Goal: Task Accomplishment & Management: Manage account settings

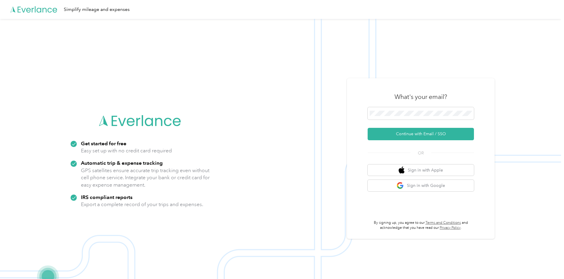
click at [392, 109] on span at bounding box center [420, 113] width 106 height 12
click at [385, 136] on button "Continue with Email / SSO" at bounding box center [420, 134] width 106 height 12
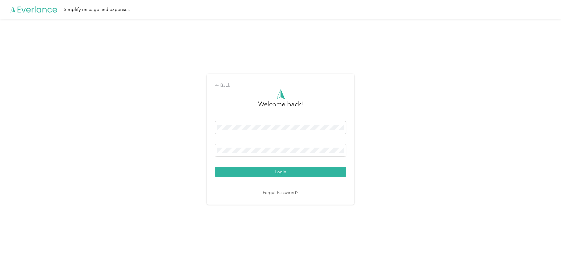
click at [215, 167] on button "Login" at bounding box center [280, 172] width 131 height 10
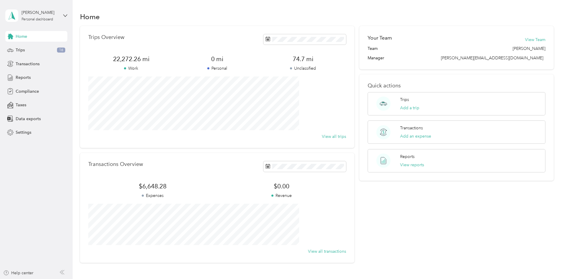
click at [27, 52] on div "Trips 16" at bounding box center [36, 50] width 62 height 11
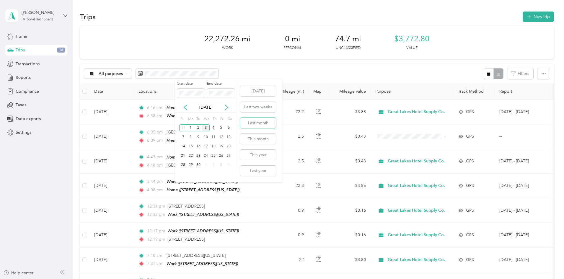
click at [256, 119] on button "Last month" at bounding box center [258, 123] width 36 height 10
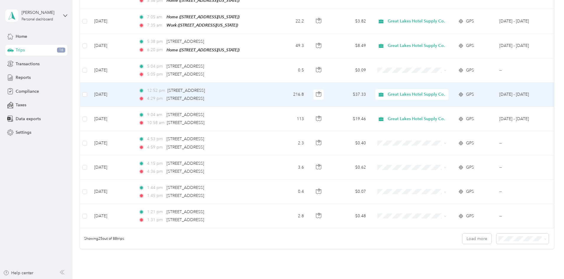
scroll to position [534, 0]
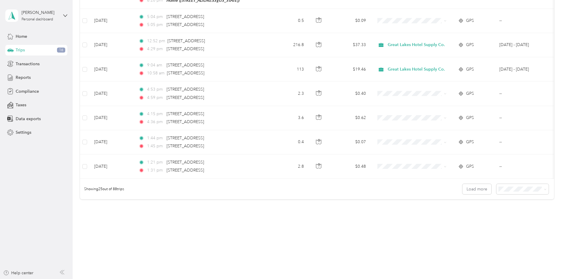
click at [476, 218] on span "100 per load" at bounding box center [471, 218] width 24 height 5
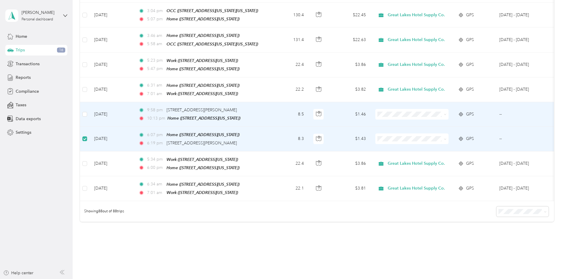
scroll to position [2062, 0]
click at [134, 127] on td "[DATE]" at bounding box center [111, 139] width 44 height 24
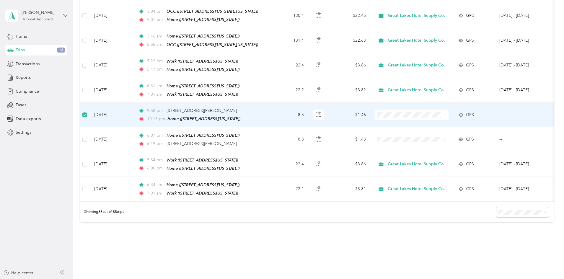
scroll to position [2063, 0]
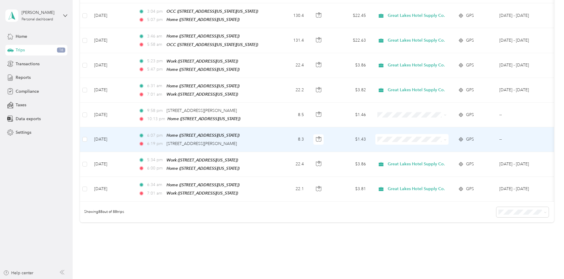
click at [134, 127] on td "[DATE]" at bounding box center [111, 139] width 44 height 24
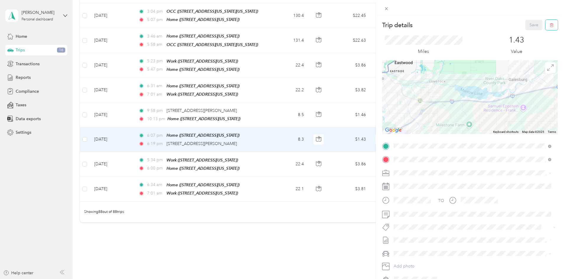
click at [545, 26] on button "button" at bounding box center [551, 25] width 12 height 10
click at [525, 32] on button "Yes" at bounding box center [530, 31] width 12 height 9
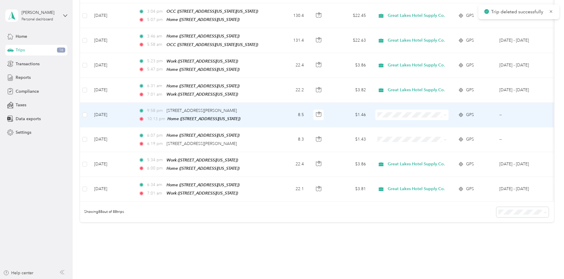
scroll to position [2039, 0]
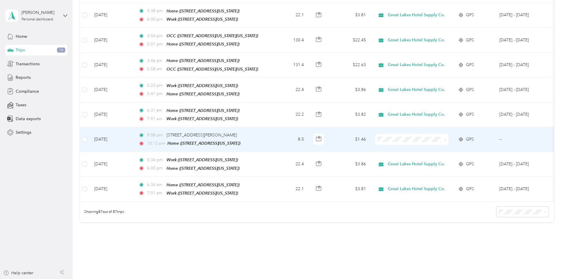
click at [134, 127] on td "[DATE]" at bounding box center [111, 139] width 44 height 24
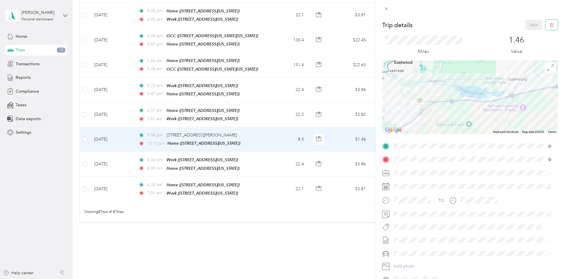
click at [549, 26] on icon "button" at bounding box center [551, 25] width 4 height 4
click at [531, 33] on button "Yes" at bounding box center [530, 31] width 12 height 9
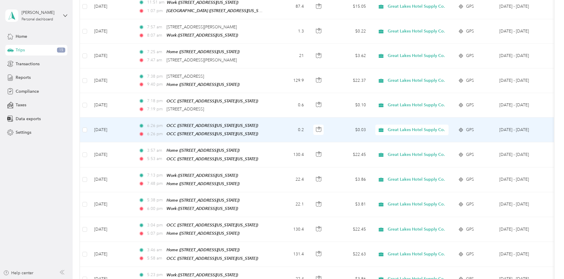
scroll to position [1837, 0]
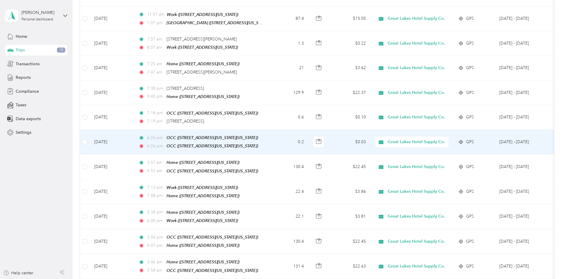
click at [134, 130] on td "[DATE]" at bounding box center [111, 142] width 44 height 25
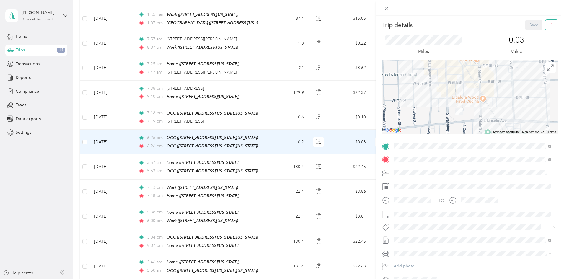
click at [545, 26] on button "button" at bounding box center [551, 25] width 12 height 10
click at [530, 31] on button "Yes" at bounding box center [530, 31] width 12 height 9
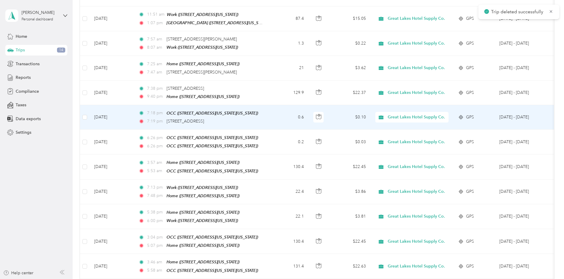
click at [134, 105] on td "[DATE]" at bounding box center [111, 117] width 44 height 24
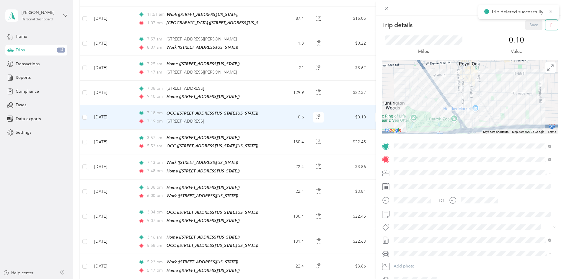
click at [545, 26] on button "button" at bounding box center [551, 25] width 12 height 10
click at [527, 32] on button "Yes" at bounding box center [530, 31] width 12 height 9
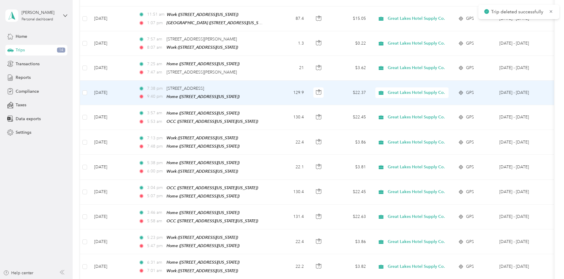
click at [134, 81] on td "[DATE]" at bounding box center [111, 93] width 44 height 24
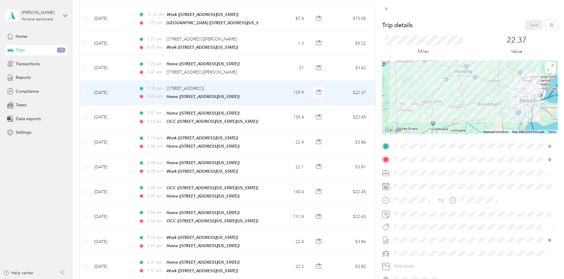
click at [436, 169] on div "OCC" at bounding box center [445, 169] width 81 height 5
click at [532, 25] on button "Save" at bounding box center [533, 25] width 17 height 10
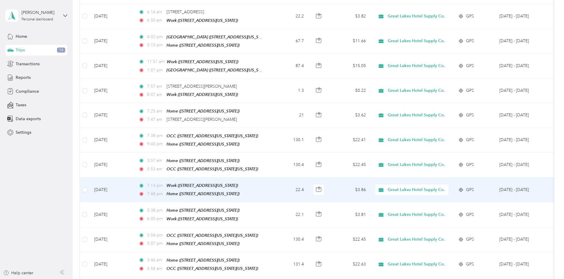
scroll to position [1778, 0]
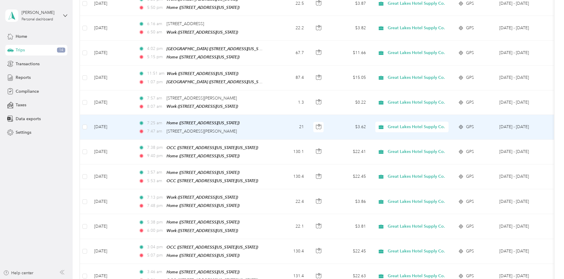
click at [134, 115] on td "[DATE]" at bounding box center [111, 127] width 44 height 24
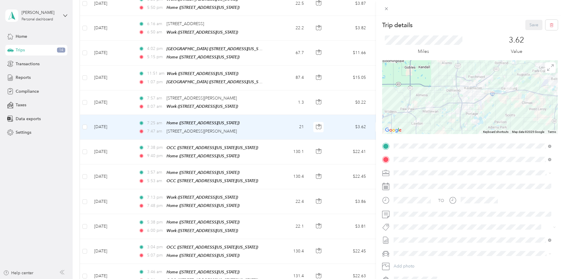
click at [428, 162] on span at bounding box center [474, 159] width 166 height 9
click at [435, 181] on div "Work" at bounding box center [434, 182] width 59 height 5
click at [533, 22] on button "Save" at bounding box center [533, 25] width 17 height 10
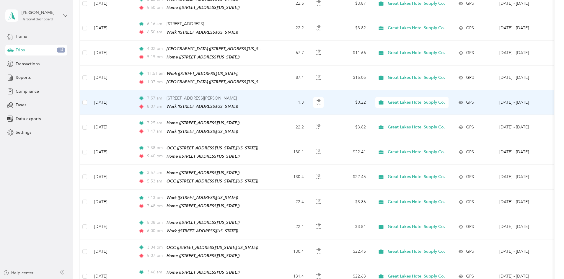
click at [134, 90] on td "[DATE]" at bounding box center [111, 102] width 44 height 24
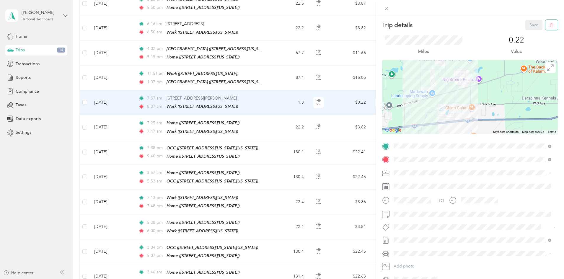
click at [545, 26] on button "button" at bounding box center [551, 25] width 12 height 10
click at [527, 33] on button "Yes" at bounding box center [530, 31] width 12 height 9
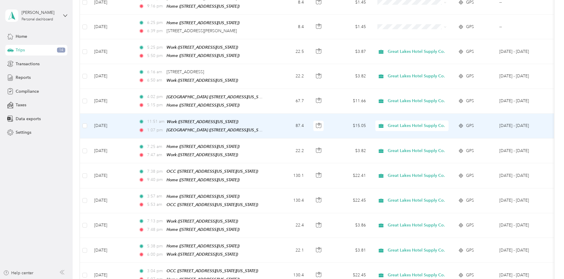
scroll to position [1719, 0]
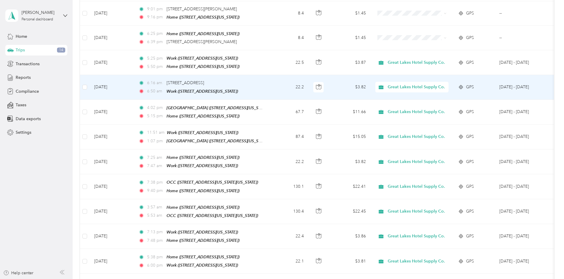
click at [134, 75] on td "[DATE]" at bounding box center [111, 87] width 44 height 24
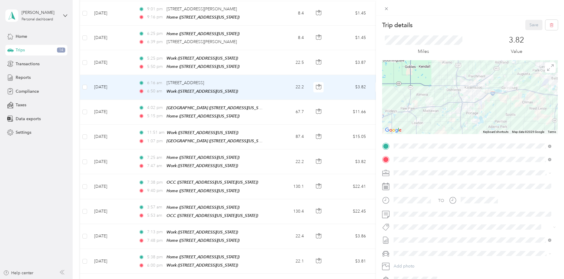
click at [433, 174] on span "[STREET_ADDRESS][US_STATE]" at bounding box center [434, 175] width 59 height 5
click at [529, 27] on button "Save" at bounding box center [533, 25] width 17 height 10
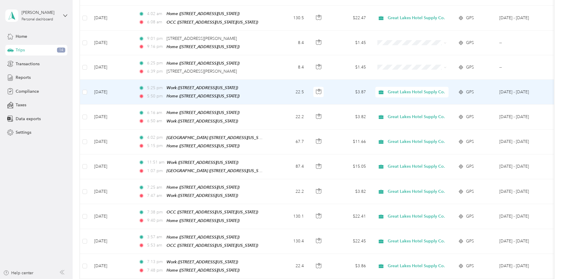
scroll to position [1660, 0]
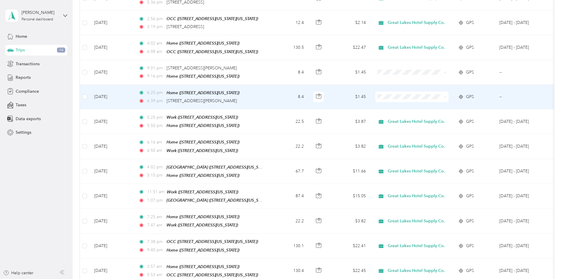
click at [134, 85] on td "[DATE]" at bounding box center [111, 97] width 44 height 24
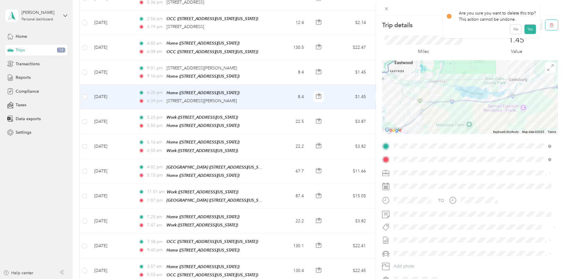
click at [549, 25] on icon "button" at bounding box center [551, 25] width 4 height 4
click at [528, 30] on button "Yes" at bounding box center [530, 31] width 12 height 9
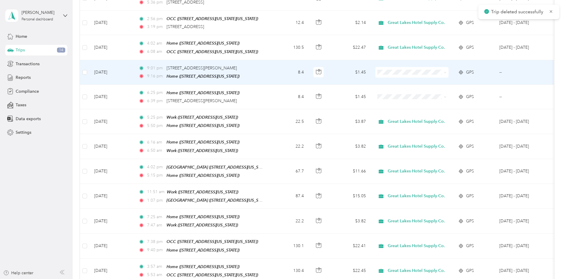
click at [134, 60] on td "[DATE]" at bounding box center [111, 72] width 44 height 24
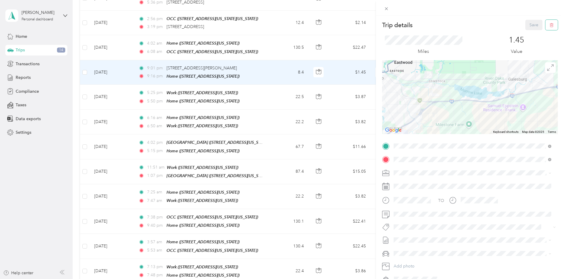
click at [545, 26] on button "button" at bounding box center [551, 25] width 12 height 10
click at [529, 31] on button "Yes" at bounding box center [530, 31] width 12 height 9
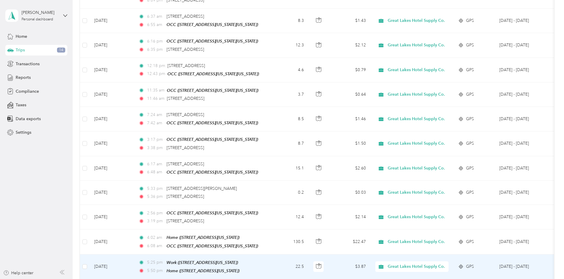
scroll to position [1454, 0]
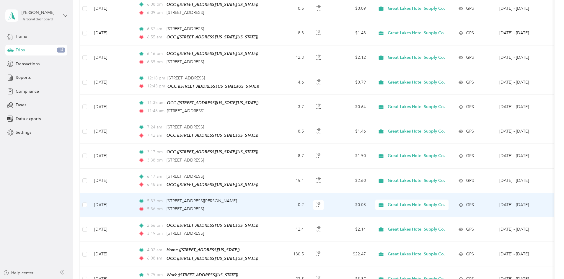
click at [134, 193] on td "[DATE]" at bounding box center [111, 205] width 44 height 24
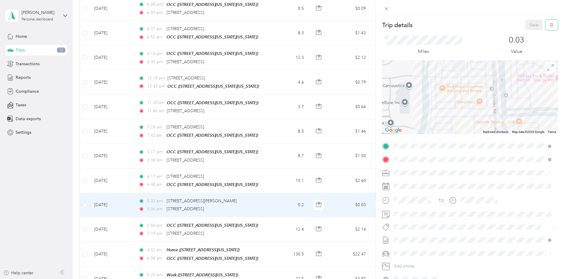
click at [549, 24] on icon "button" at bounding box center [551, 25] width 4 height 4
click at [524, 32] on button "Yes" at bounding box center [530, 31] width 12 height 9
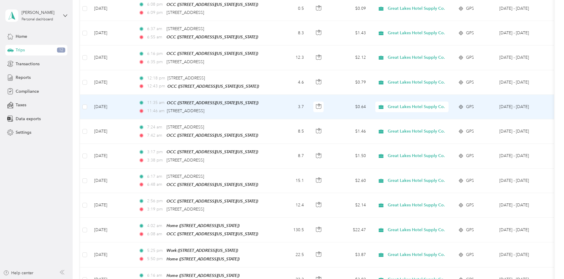
click at [134, 97] on td "[DATE]" at bounding box center [111, 107] width 44 height 24
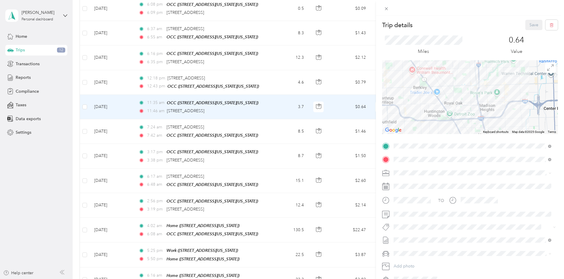
click at [388, 6] on icon at bounding box center [386, 8] width 5 height 5
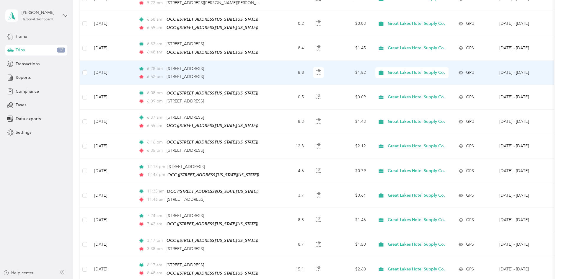
scroll to position [1336, 0]
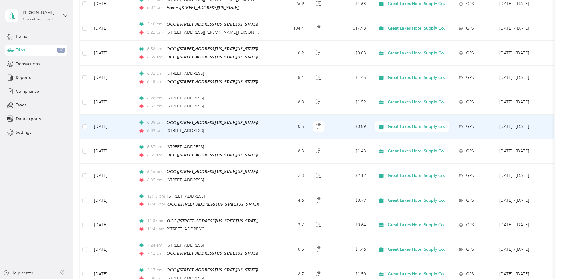
click at [134, 114] on td "[DATE]" at bounding box center [111, 126] width 44 height 24
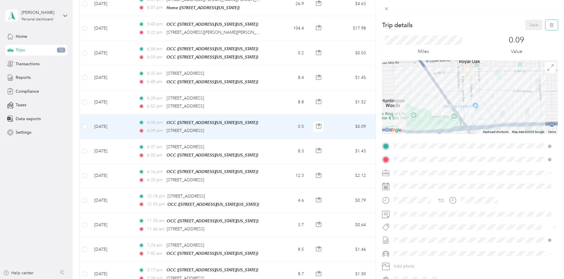
click at [545, 24] on button "button" at bounding box center [551, 25] width 12 height 10
click at [531, 32] on button "Yes" at bounding box center [530, 31] width 12 height 9
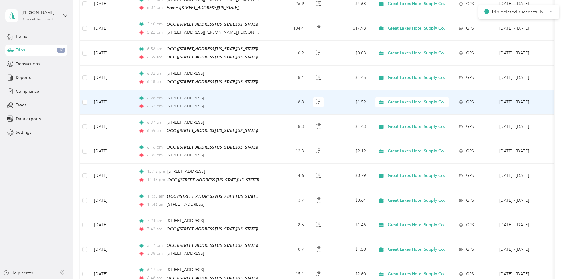
click at [134, 90] on td "[DATE]" at bounding box center [111, 102] width 44 height 24
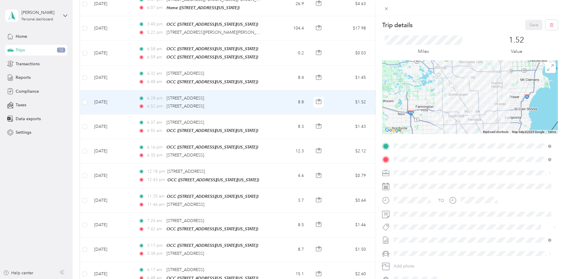
click at [421, 174] on span "[STREET_ADDRESS][US_STATE][US_STATE]" at bounding box center [445, 175] width 81 height 5
click at [531, 22] on button "Save" at bounding box center [533, 25] width 17 height 10
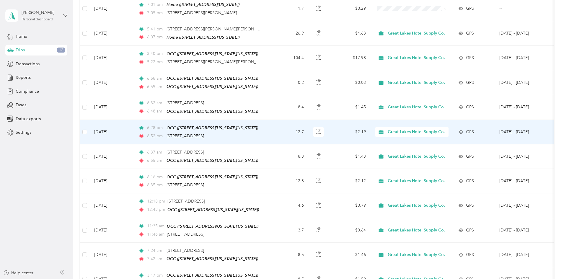
scroll to position [1277, 0]
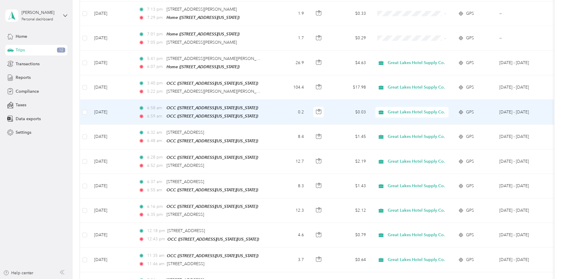
click at [134, 100] on td "[DATE]" at bounding box center [111, 112] width 44 height 25
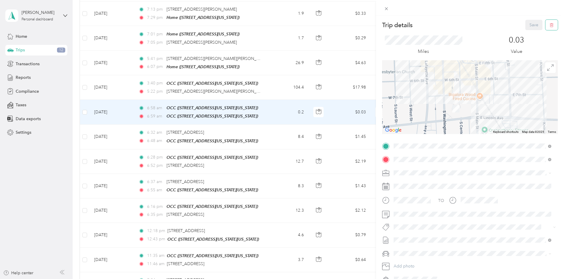
click at [549, 24] on icon "button" at bounding box center [551, 25] width 4 height 4
click at [528, 33] on button "Yes" at bounding box center [530, 31] width 12 height 9
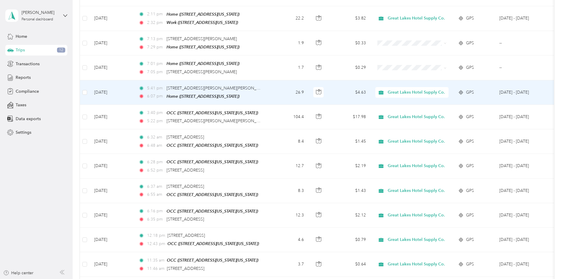
scroll to position [1218, 0]
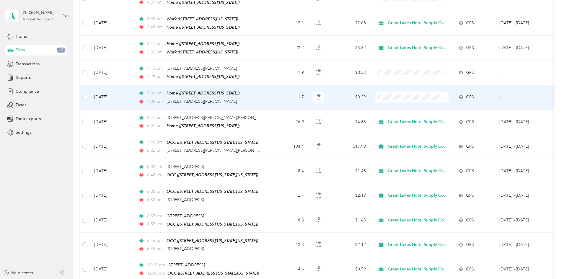
click at [134, 85] on td "[DATE]" at bounding box center [111, 97] width 44 height 24
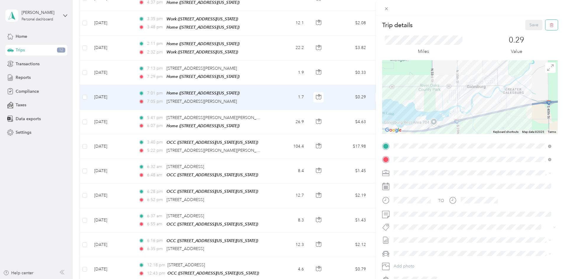
click at [547, 22] on button "button" at bounding box center [551, 25] width 12 height 10
click at [526, 31] on button "Yes" at bounding box center [530, 31] width 12 height 9
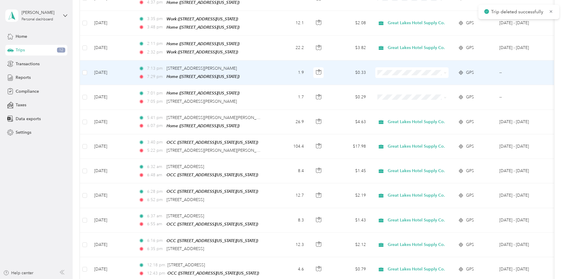
click at [134, 60] on td "[DATE]" at bounding box center [111, 72] width 44 height 24
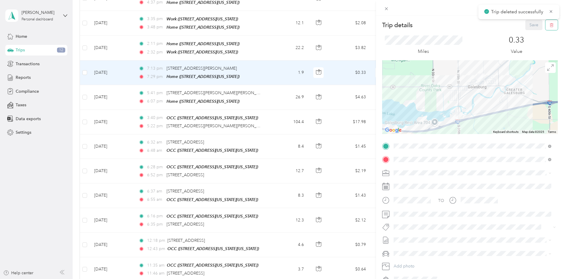
click at [549, 24] on icon "button" at bounding box center [551, 25] width 4 height 4
click at [529, 31] on button "Yes" at bounding box center [530, 31] width 12 height 9
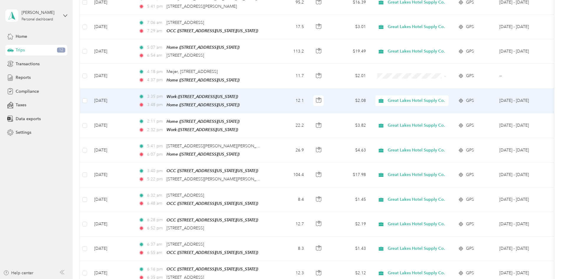
scroll to position [1129, 0]
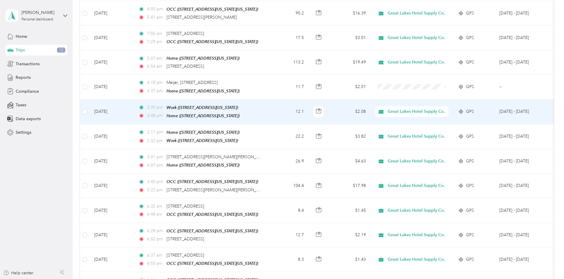
click at [134, 100] on td "[DATE]" at bounding box center [111, 111] width 44 height 25
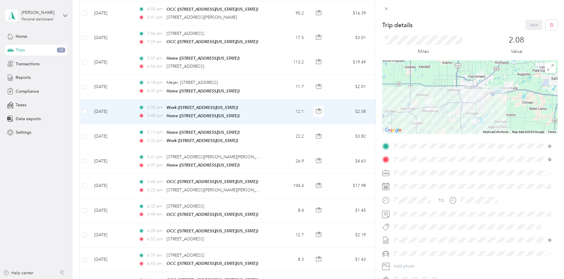
click at [469, 245] on div "TO Add photo" at bounding box center [470, 212] width 176 height 143
click at [449, 162] on span at bounding box center [474, 159] width 166 height 9
click at [437, 227] on div "Work" at bounding box center [434, 225] width 59 height 5
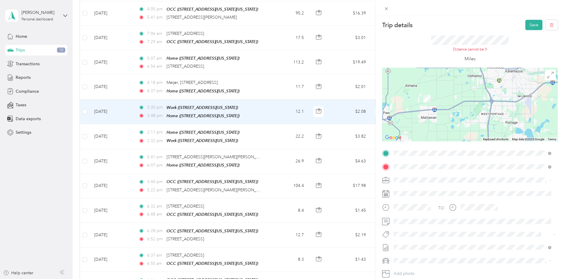
click at [421, 235] on div "Home [STREET_ADDRESS][US_STATE]" at bounding box center [434, 237] width 59 height 12
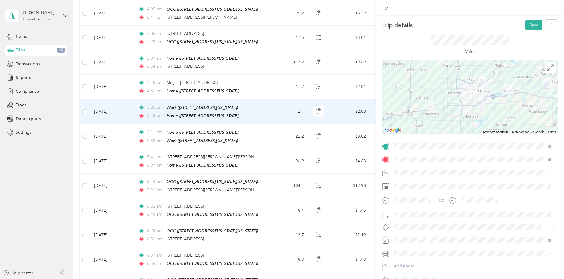
click at [525, 27] on button "Save" at bounding box center [533, 25] width 17 height 10
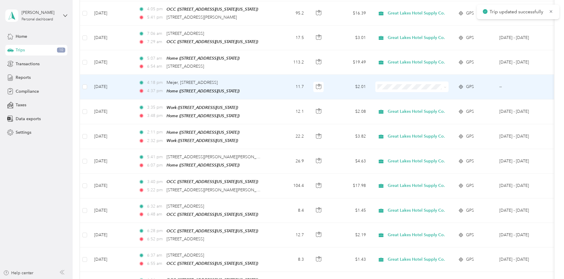
click at [134, 76] on td "[DATE]" at bounding box center [111, 87] width 44 height 24
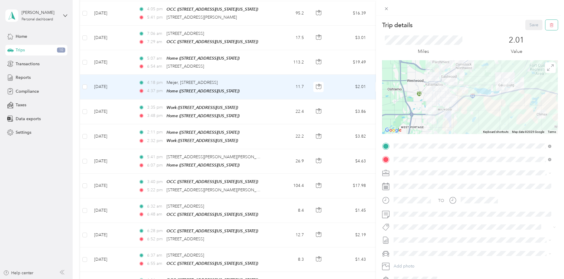
click at [552, 25] on icon "button" at bounding box center [552, 24] width 0 height 1
click at [531, 32] on button "Yes" at bounding box center [530, 31] width 12 height 9
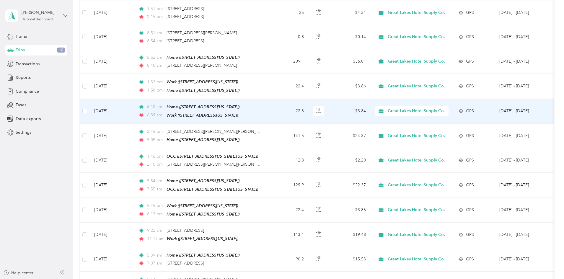
scroll to position [805, 0]
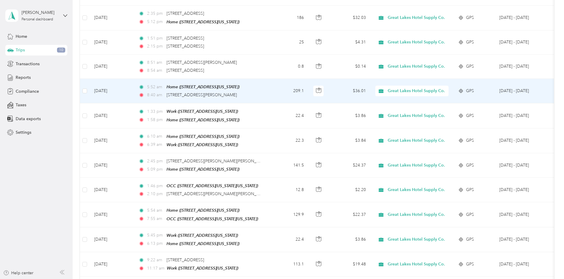
click at [134, 82] on td "[DATE]" at bounding box center [111, 91] width 44 height 24
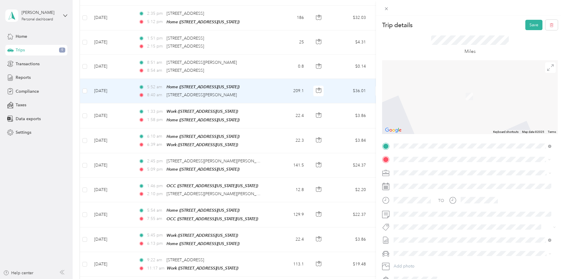
click at [453, 181] on span "[STREET_ADDRESS][US_STATE]" at bounding box center [434, 180] width 59 height 5
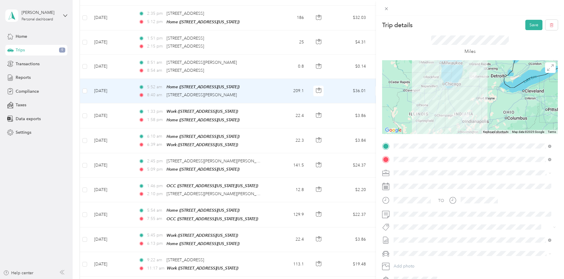
click at [525, 21] on button "Save" at bounding box center [533, 25] width 17 height 10
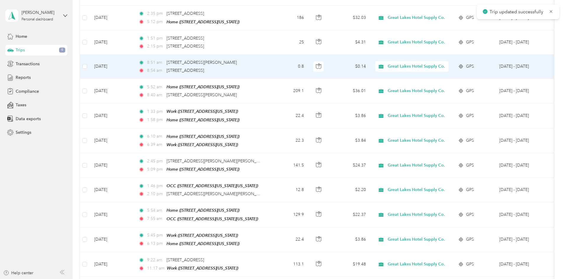
click at [134, 62] on td "[DATE]" at bounding box center [111, 67] width 44 height 24
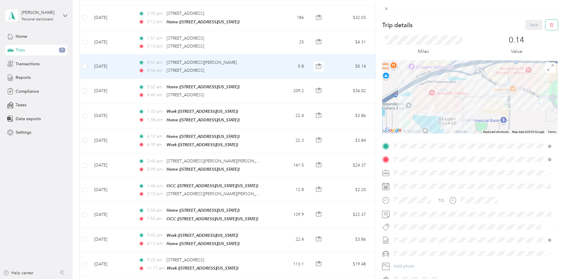
click at [551, 25] on button "button" at bounding box center [551, 25] width 12 height 10
click at [530, 32] on button "Yes" at bounding box center [530, 31] width 12 height 9
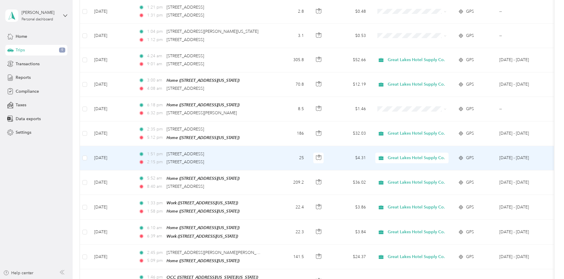
scroll to position [687, 0]
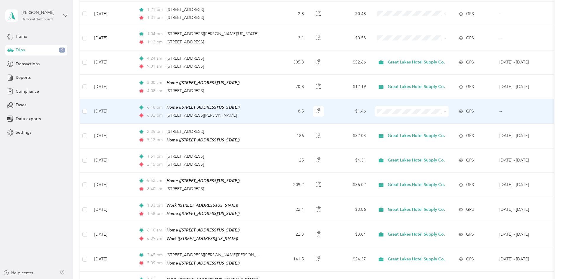
click at [134, 104] on td "[DATE]" at bounding box center [111, 111] width 44 height 24
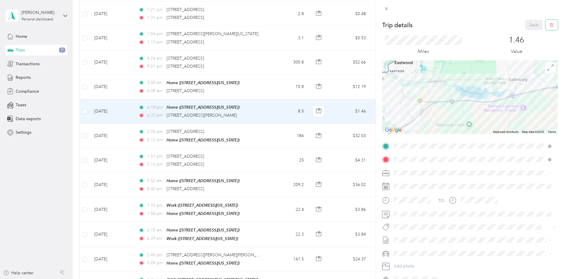
click at [549, 27] on icon "button" at bounding box center [551, 25] width 4 height 4
click at [528, 33] on button "Yes" at bounding box center [530, 31] width 12 height 9
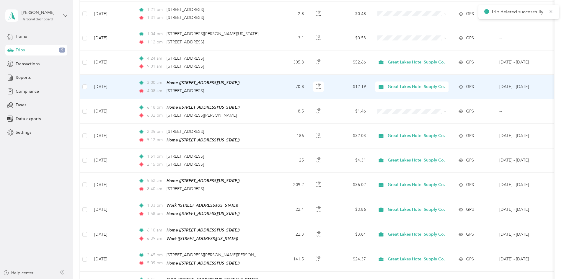
click at [134, 78] on td "[DATE]" at bounding box center [111, 87] width 44 height 24
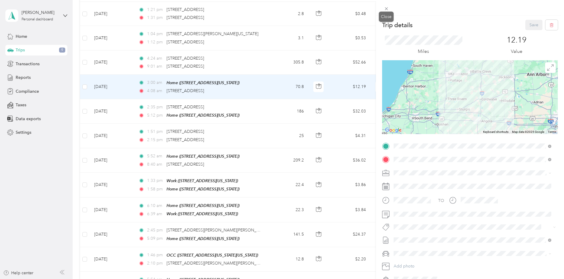
click at [385, 8] on icon at bounding box center [386, 8] width 5 height 5
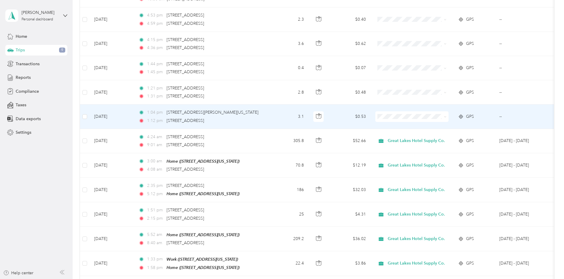
scroll to position [598, 0]
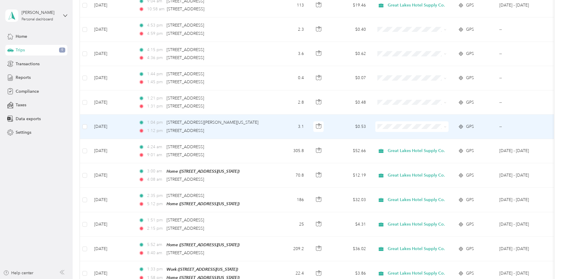
click at [134, 123] on td "[DATE]" at bounding box center [111, 126] width 44 height 24
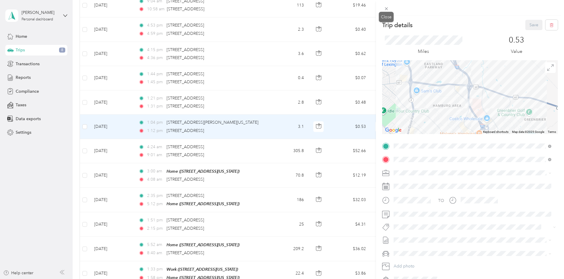
click at [387, 10] on icon at bounding box center [385, 8] width 3 height 3
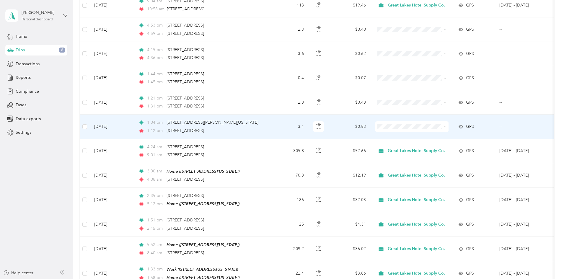
click at [433, 121] on span at bounding box center [411, 126] width 73 height 11
click at [437, 121] on span at bounding box center [411, 126] width 73 height 11
click at [442, 131] on span "Great Lakes Hotel Supply Co." at bounding box center [457, 131] width 57 height 6
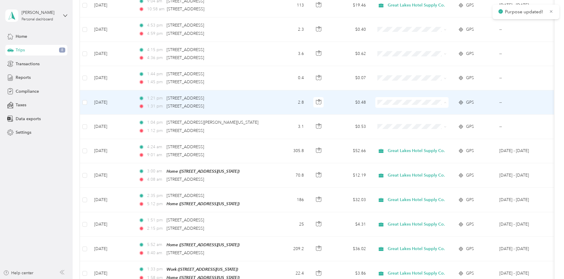
click at [437, 106] on span "Great Lakes Hotel Supply Co." at bounding box center [457, 107] width 57 height 6
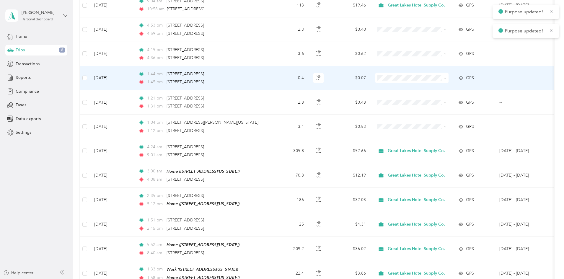
click at [436, 75] on span at bounding box center [411, 78] width 73 height 11
click at [438, 79] on li "Great Lakes Hotel Supply Co." at bounding box center [452, 82] width 76 height 10
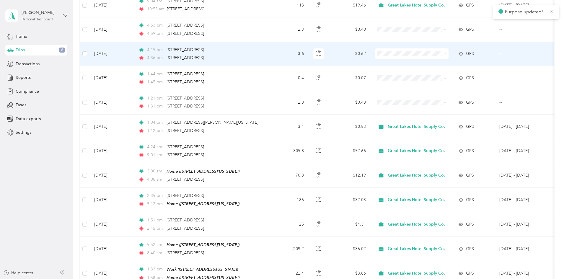
click at [432, 59] on span "Great Lakes Hotel Supply Co." at bounding box center [457, 58] width 57 height 6
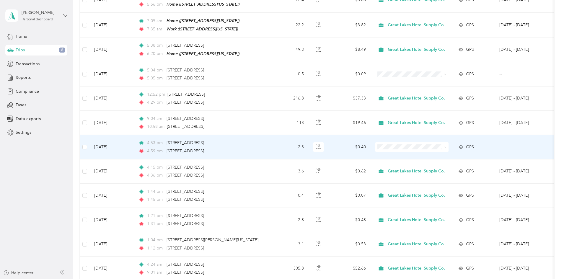
scroll to position [480, 0]
click at [430, 142] on span at bounding box center [411, 147] width 73 height 11
click at [433, 153] on span "Great Lakes Hotel Supply Co." at bounding box center [457, 152] width 57 height 6
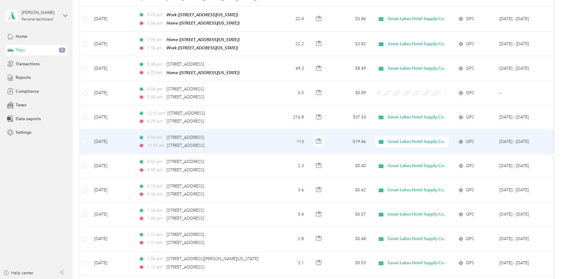
scroll to position [451, 0]
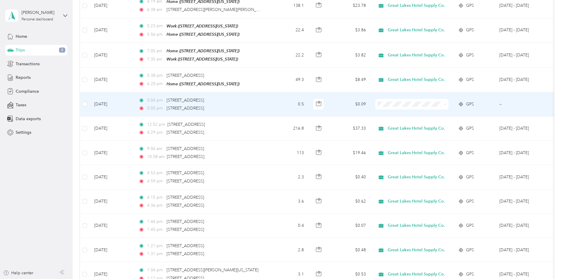
click at [134, 96] on td "[DATE]" at bounding box center [111, 104] width 44 height 24
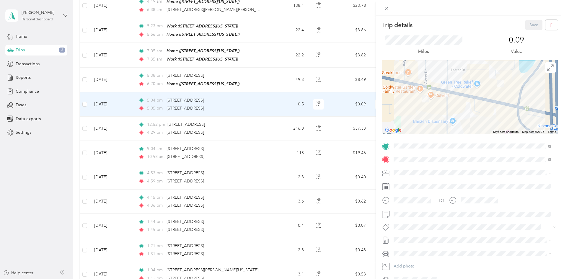
click at [171, 96] on div "Trip details Save This trip cannot be edited because it is either under review,…" at bounding box center [282, 139] width 564 height 279
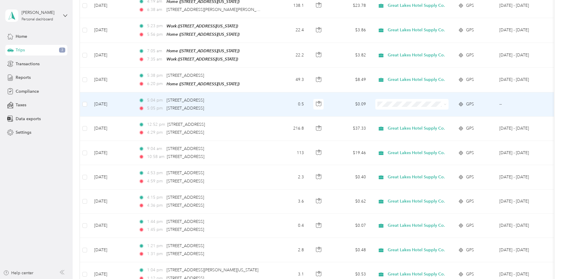
click at [134, 102] on td "[DATE]" at bounding box center [111, 104] width 44 height 24
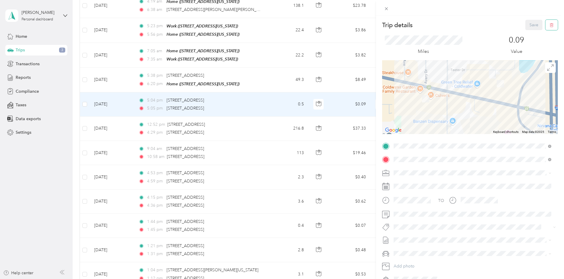
click at [549, 24] on button "button" at bounding box center [551, 25] width 12 height 10
click at [527, 30] on button "Yes" at bounding box center [530, 31] width 12 height 9
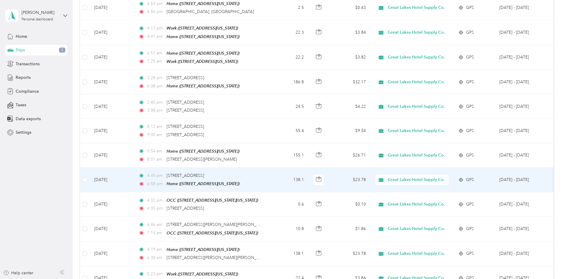
scroll to position [185, 0]
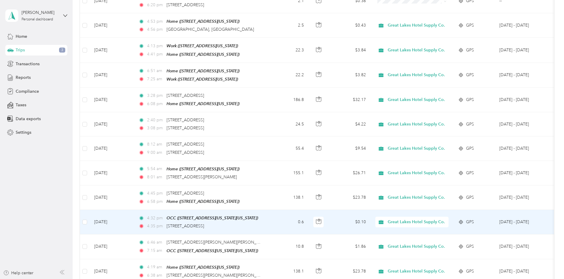
click at [134, 217] on td "[DATE]" at bounding box center [111, 222] width 44 height 24
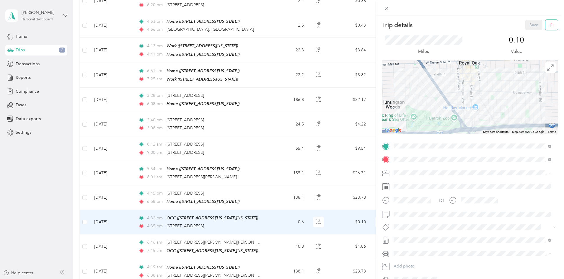
click at [545, 24] on button "button" at bounding box center [551, 25] width 12 height 10
click at [525, 33] on button "Yes" at bounding box center [530, 31] width 12 height 9
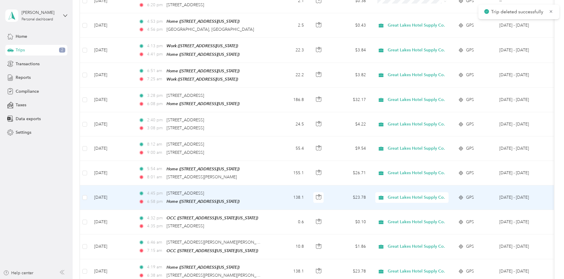
click at [134, 193] on td "[DATE]" at bounding box center [111, 197] width 44 height 24
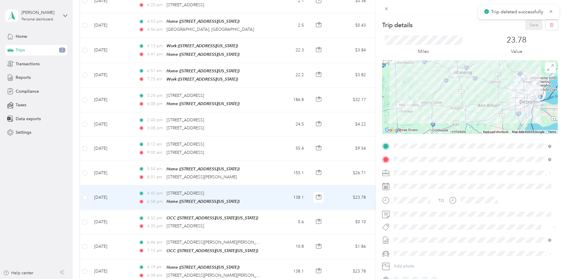
click at [436, 149] on span at bounding box center [474, 145] width 166 height 9
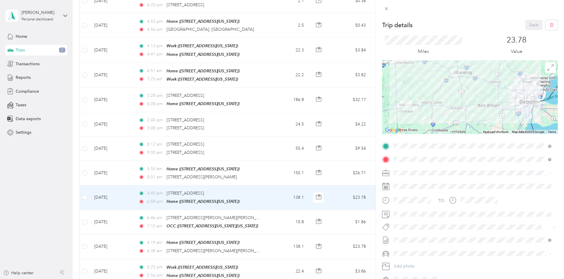
click at [427, 177] on span "[STREET_ADDRESS][US_STATE][US_STATE]" at bounding box center [445, 175] width 81 height 5
click at [528, 25] on button "Save" at bounding box center [533, 25] width 17 height 10
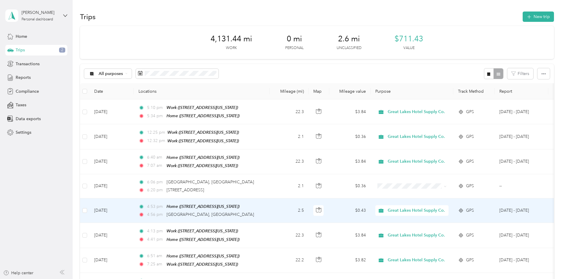
click at [134, 207] on td "[DATE]" at bounding box center [111, 210] width 44 height 24
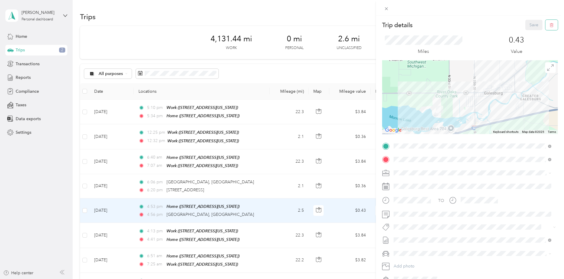
click at [549, 23] on icon "button" at bounding box center [551, 25] width 4 height 4
click at [531, 32] on button "Yes" at bounding box center [530, 31] width 12 height 9
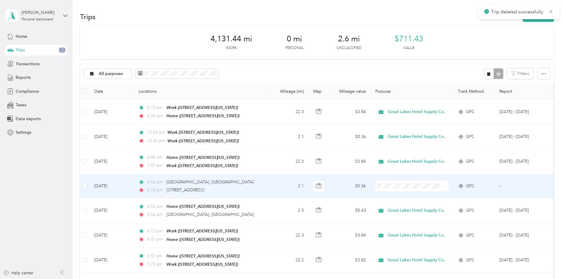
click at [134, 182] on td "[DATE]" at bounding box center [111, 186] width 44 height 24
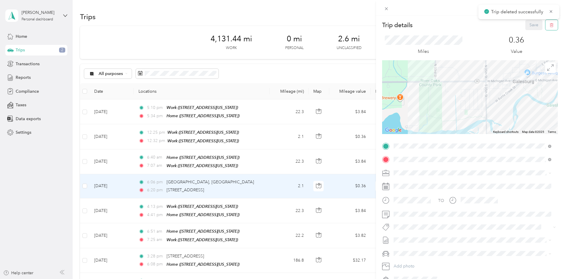
click at [549, 25] on icon "button" at bounding box center [551, 25] width 4 height 4
click at [526, 32] on button "Yes" at bounding box center [530, 31] width 12 height 9
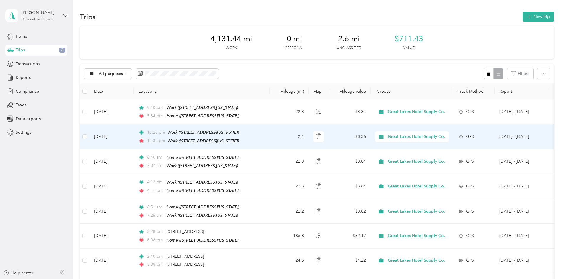
click at [134, 135] on td "[DATE]" at bounding box center [111, 136] width 44 height 25
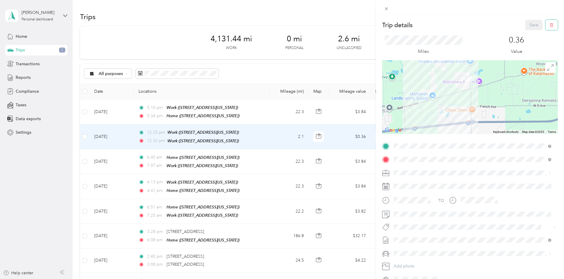
click at [551, 25] on button "button" at bounding box center [551, 25] width 12 height 10
click at [529, 32] on button "Yes" at bounding box center [530, 31] width 12 height 9
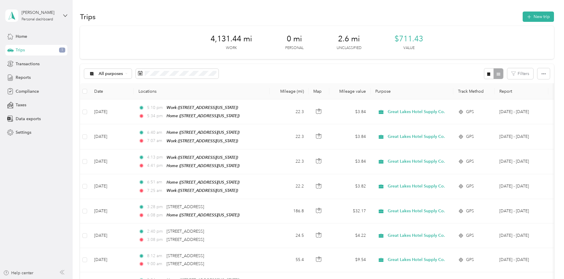
click at [132, 76] on div "All purposes" at bounding box center [108, 74] width 48 height 10
click at [153, 95] on span "Unclassified" at bounding box center [166, 94] width 57 height 6
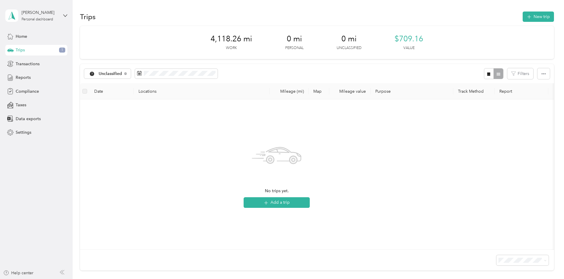
click at [127, 75] on icon at bounding box center [125, 73] width 2 height 2
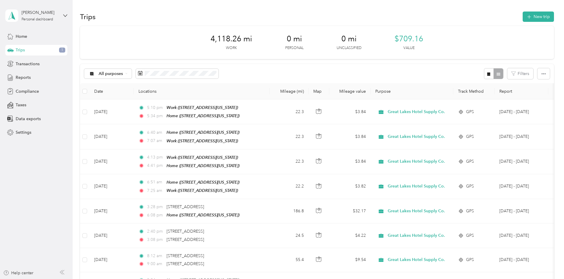
click at [29, 76] on span "Reports" at bounding box center [23, 77] width 15 height 6
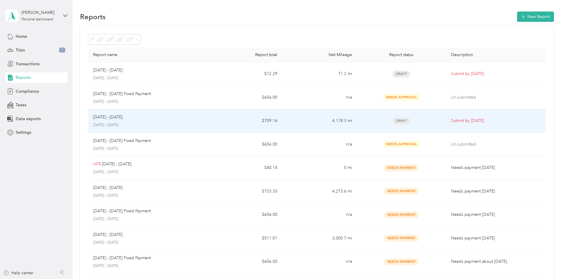
click at [392, 123] on span "Draft" at bounding box center [401, 120] width 18 height 7
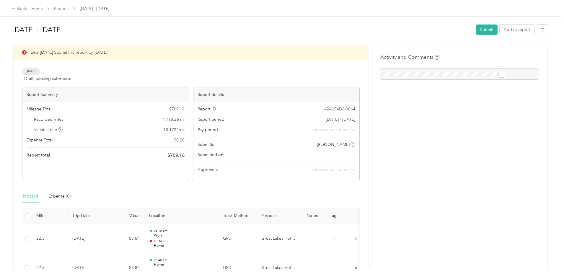
click at [476, 30] on button "Submit" at bounding box center [487, 29] width 22 height 10
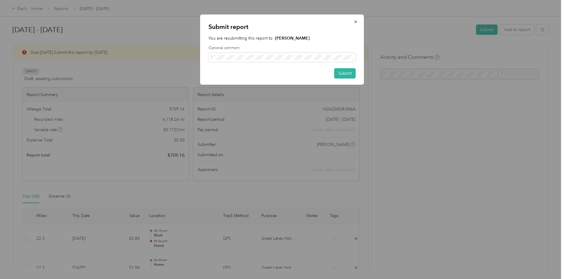
click at [344, 73] on button "Submit" at bounding box center [345, 73] width 22 height 10
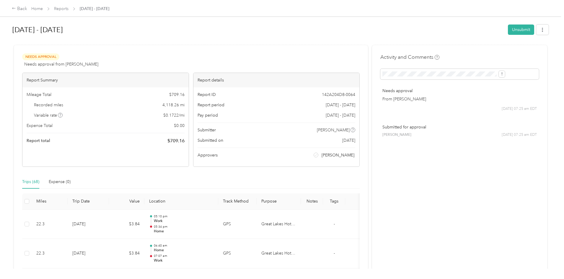
click at [43, 10] on link "Home" at bounding box center [37, 8] width 12 height 5
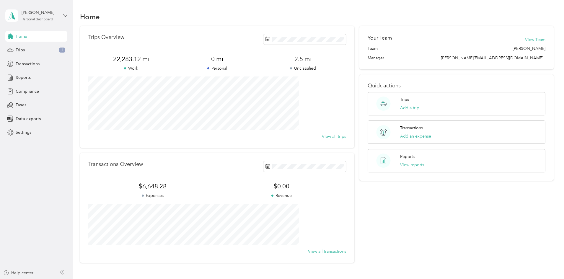
click at [36, 52] on div "Trips 1" at bounding box center [36, 50] width 62 height 11
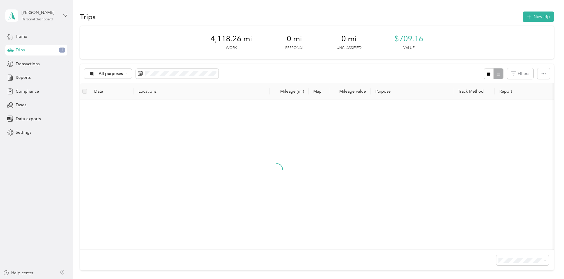
click at [218, 78] on span at bounding box center [177, 74] width 83 height 10
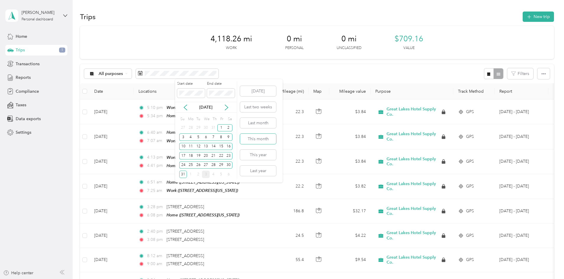
click at [268, 139] on button "This month" at bounding box center [258, 139] width 36 height 10
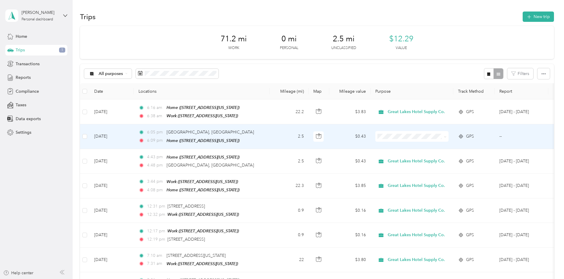
click at [134, 143] on td "[DATE]" at bounding box center [111, 136] width 44 height 24
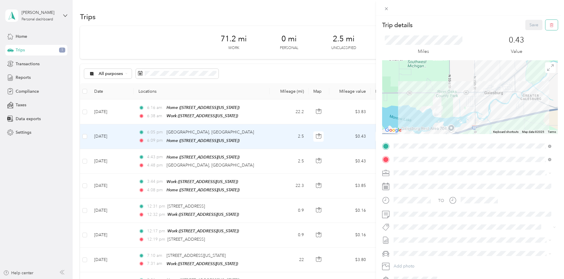
click at [549, 24] on icon "button" at bounding box center [551, 25] width 4 height 4
click at [531, 30] on button "Yes" at bounding box center [530, 31] width 12 height 9
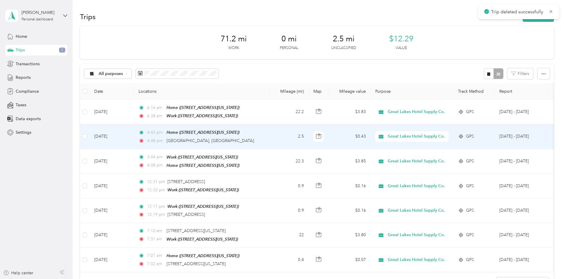
click at [134, 138] on td "[DATE]" at bounding box center [111, 136] width 44 height 24
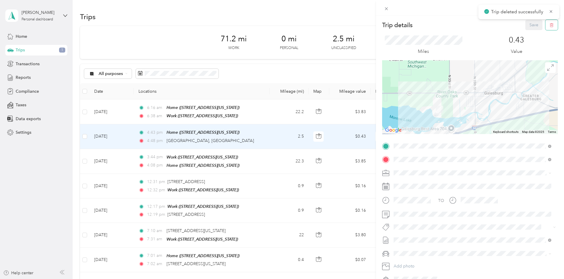
click at [549, 26] on icon "button" at bounding box center [551, 25] width 4 height 4
click at [529, 35] on button "Yes" at bounding box center [530, 31] width 12 height 9
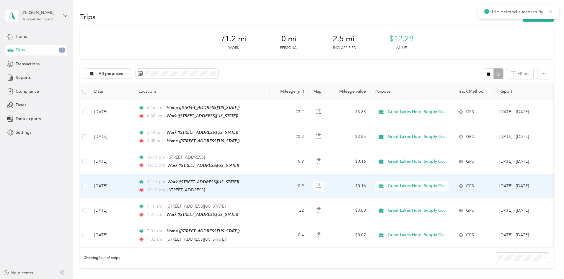
click at [173, 181] on td "12:17 pm Work ([STREET_ADDRESS][US_STATE]) 12:19 pm [STREET_ADDRESS]" at bounding box center [202, 186] width 136 height 24
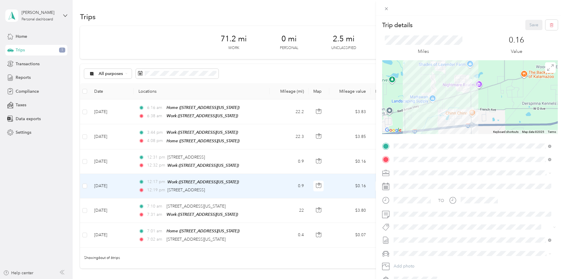
click at [124, 160] on div "Trip details Save This trip cannot be edited because it is either under review,…" at bounding box center [282, 139] width 564 height 279
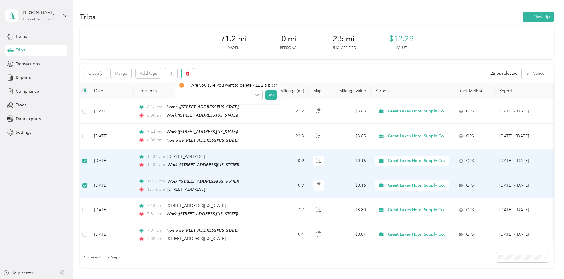
click at [190, 72] on icon "button" at bounding box center [188, 73] width 4 height 4
click at [268, 97] on button "Yes" at bounding box center [271, 97] width 12 height 9
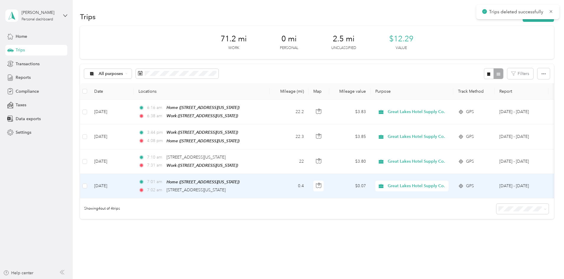
click at [134, 190] on td "[DATE]" at bounding box center [111, 186] width 44 height 24
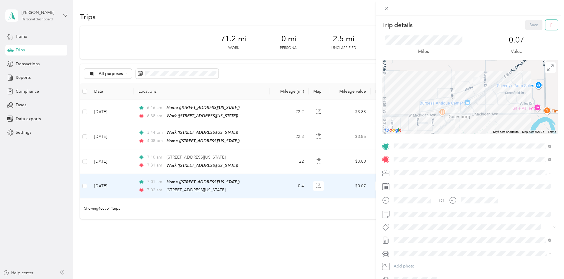
click at [549, 26] on icon "button" at bounding box center [551, 25] width 4 height 4
click at [527, 33] on button "Yes" at bounding box center [530, 31] width 12 height 9
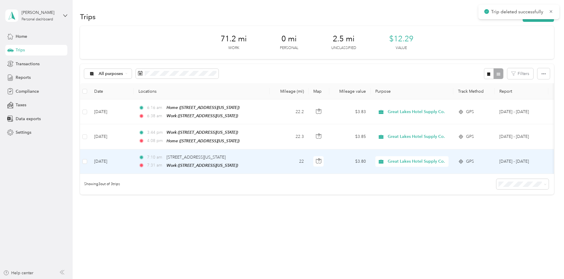
click at [134, 161] on td "[DATE]" at bounding box center [111, 161] width 44 height 24
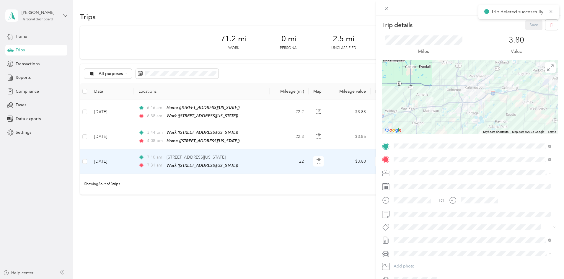
click at [418, 174] on span "[STREET_ADDRESS][US_STATE]" at bounding box center [434, 175] width 59 height 5
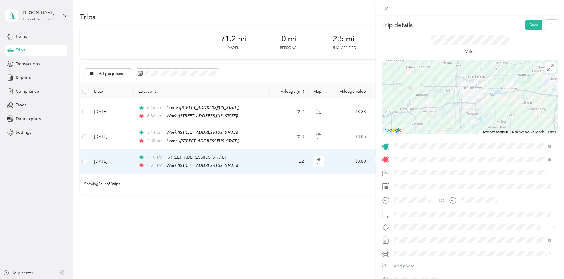
click at [525, 27] on button "Save" at bounding box center [533, 25] width 17 height 10
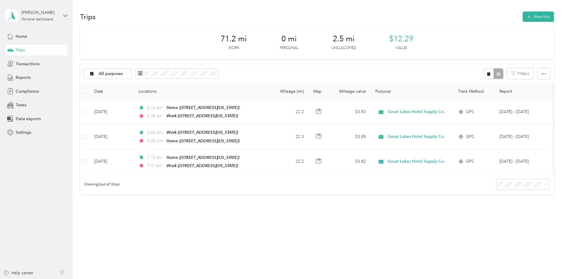
click at [26, 37] on span "Home" at bounding box center [22, 36] width 12 height 6
